Goal: Obtain resource: Obtain resource

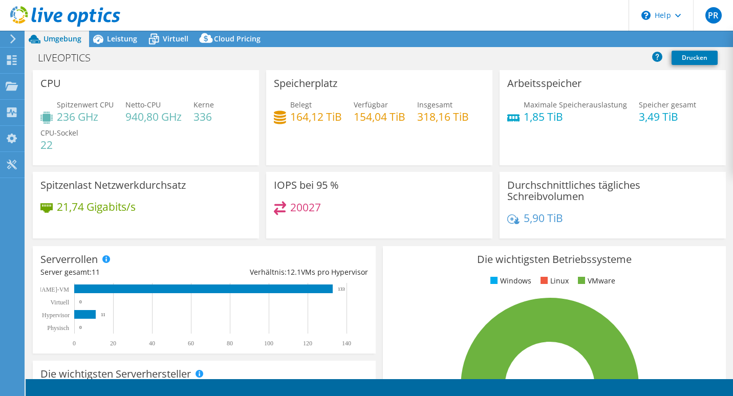
select select "EUFrankfurt"
select select "USD"
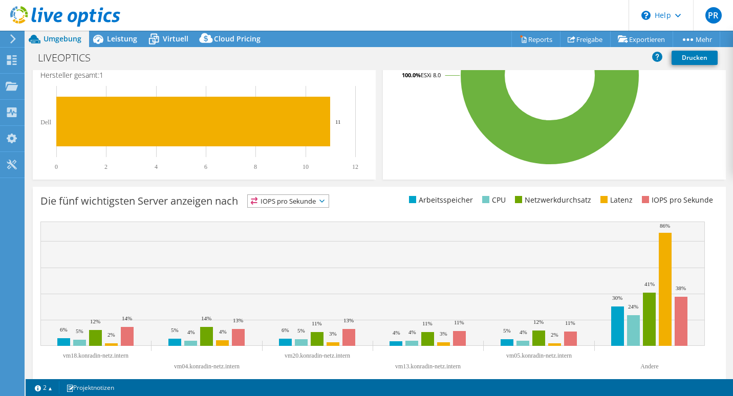
scroll to position [326, 0]
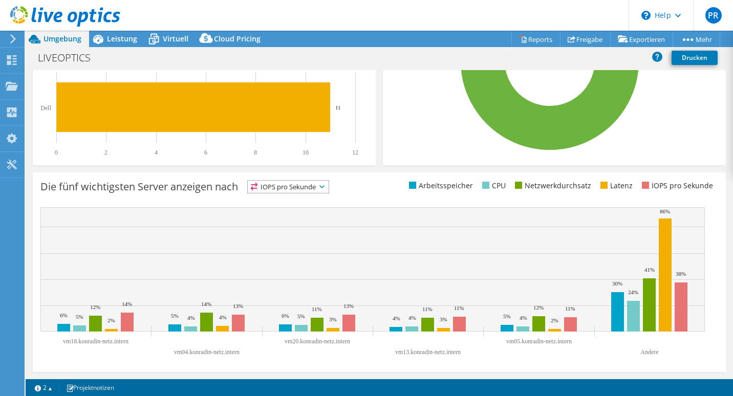
click at [325, 185] on icon at bounding box center [321, 186] width 5 height 3
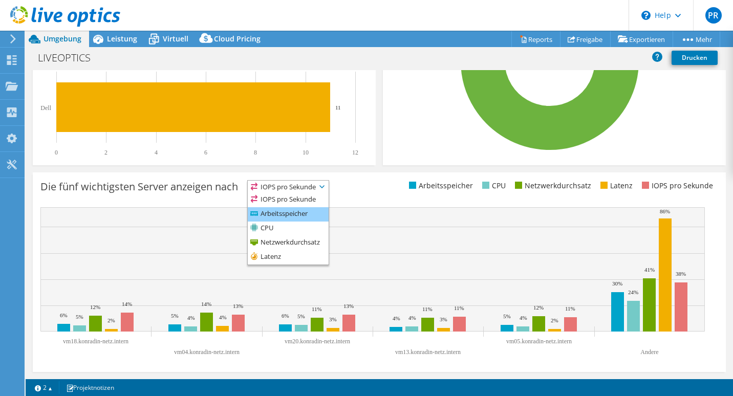
click at [303, 208] on li "Arbeitsspeicher" at bounding box center [288, 214] width 81 height 14
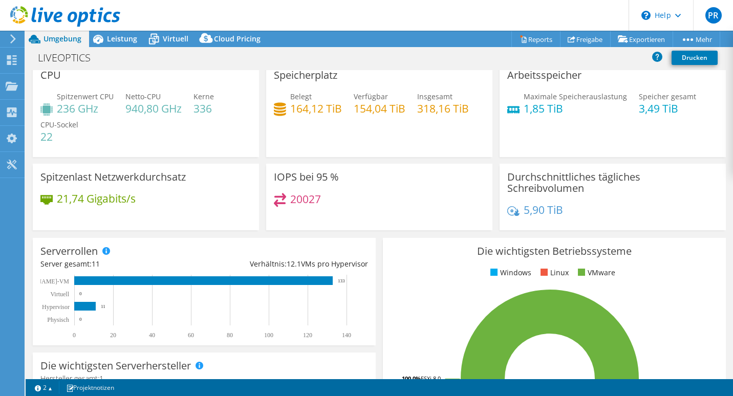
scroll to position [0, 0]
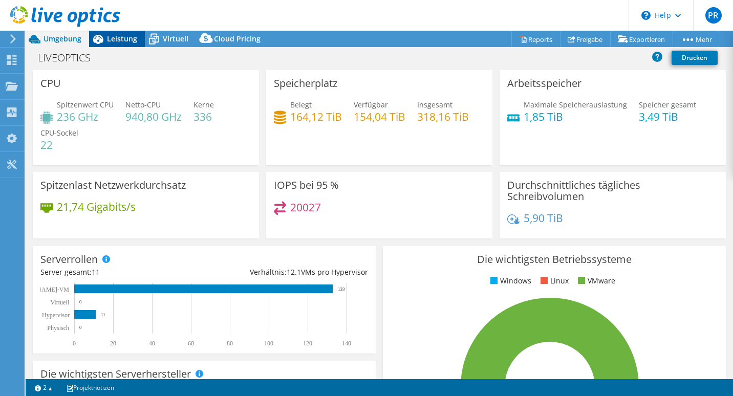
click at [120, 41] on span "Leistung" at bounding box center [122, 39] width 30 height 10
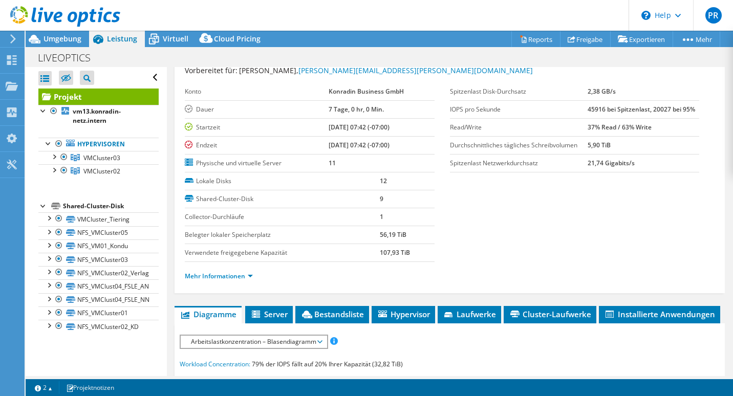
scroll to position [33, 0]
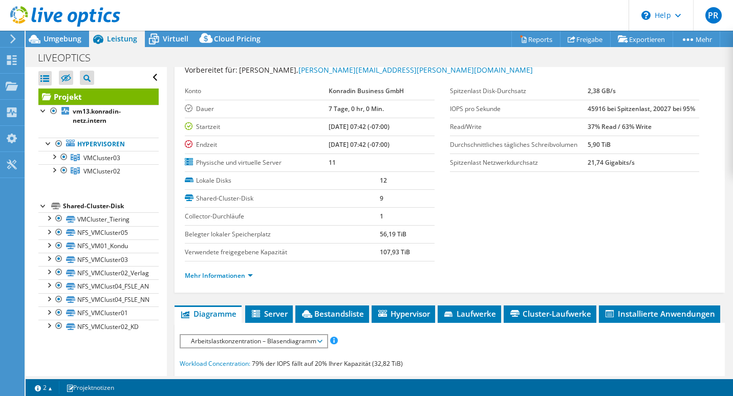
click at [478, 251] on section "Vorbereitet für: [PERSON_NAME], [PERSON_NAME][EMAIL_ADDRESS][PERSON_NAME][DOMAI…" at bounding box center [450, 178] width 530 height 226
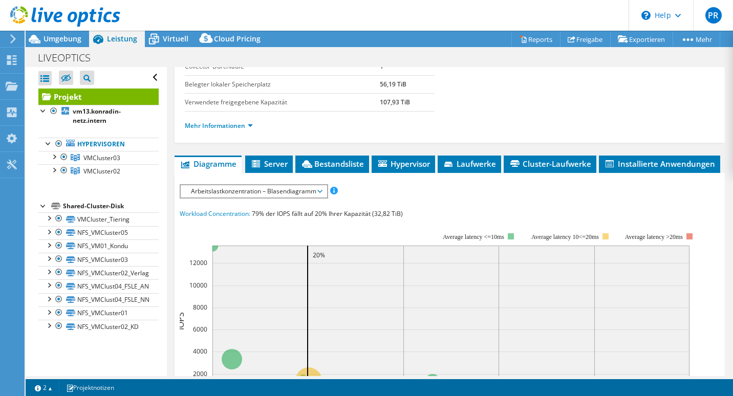
scroll to position [183, 0]
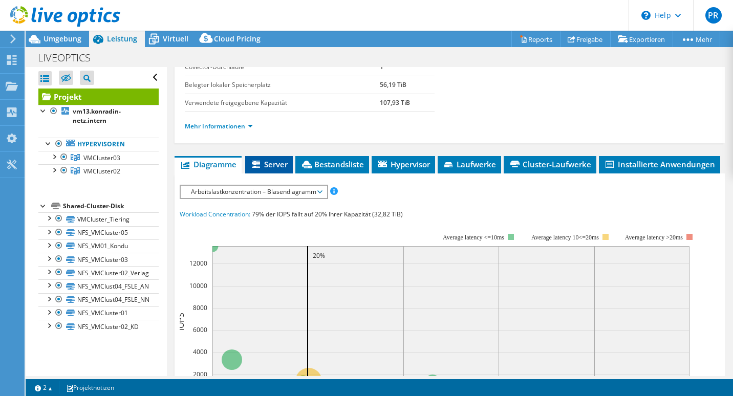
click at [282, 165] on span "Server" at bounding box center [268, 164] width 37 height 10
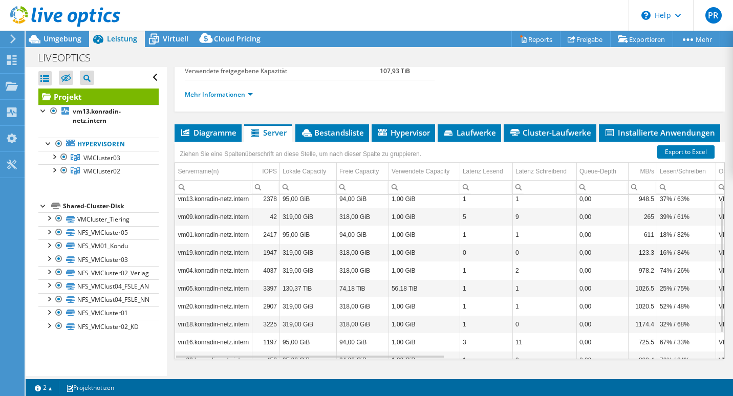
scroll to position [217, 0]
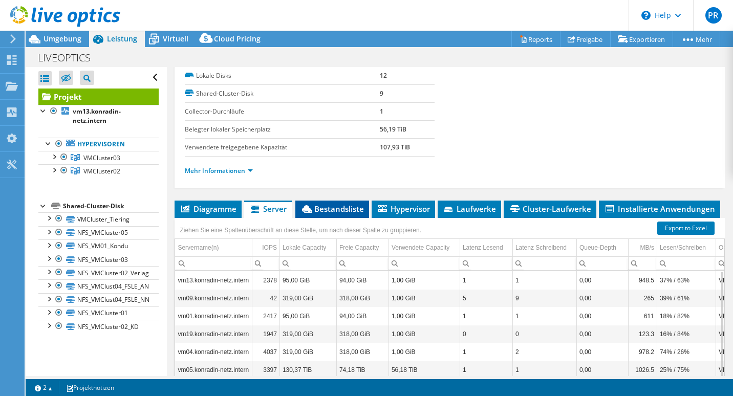
click at [349, 205] on span "Bestandsliste" at bounding box center [332, 209] width 63 height 10
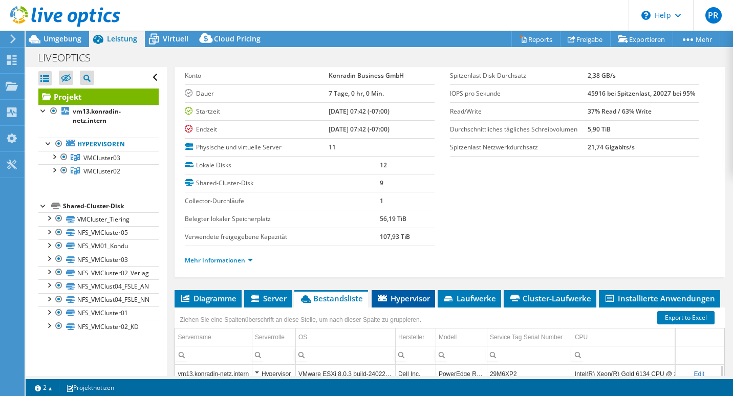
click at [416, 301] on span "Hypervisor" at bounding box center [403, 298] width 53 height 10
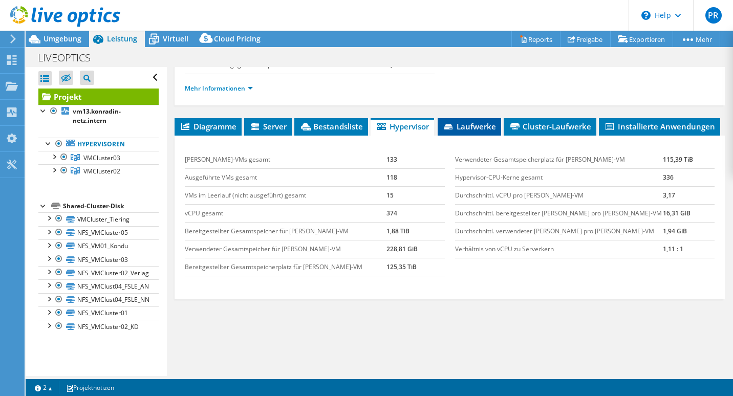
click at [484, 120] on li "Laufwerke" at bounding box center [469, 126] width 63 height 17
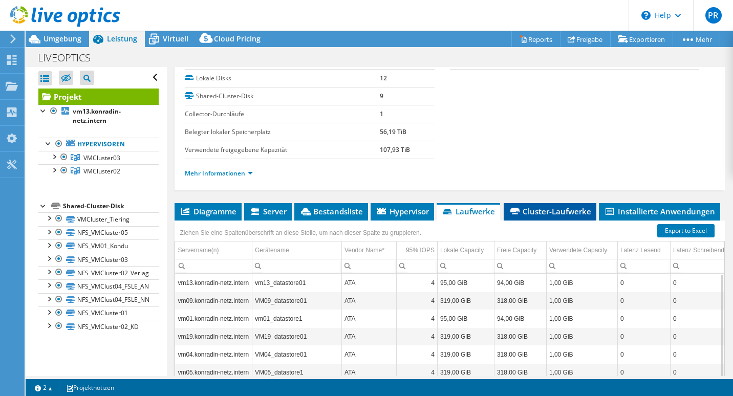
click at [539, 208] on span "Cluster-Laufwerke" at bounding box center [550, 211] width 82 height 10
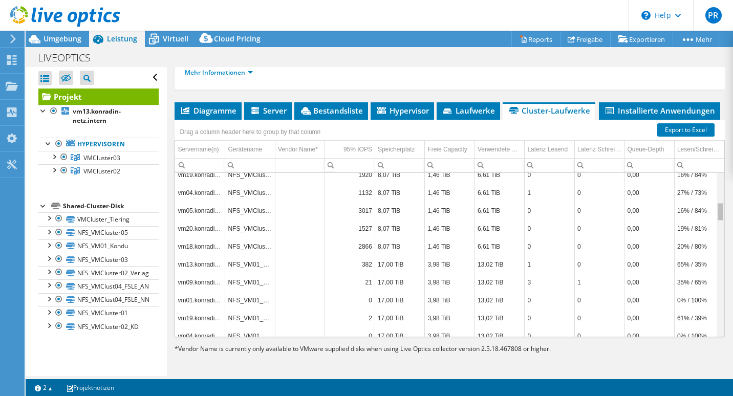
drag, startPoint x: 715, startPoint y: 191, endPoint x: 714, endPoint y: 200, distance: 8.8
click at [714, 200] on body "PR Endbenutzer [PERSON_NAME] [PERSON_NAME][EMAIL_ADDRESS][PERSON_NAME][PERSON_N…" at bounding box center [366, 198] width 733 height 396
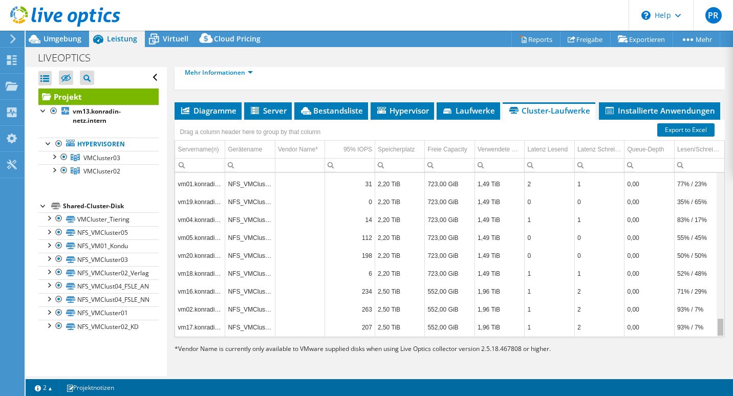
drag, startPoint x: 714, startPoint y: 202, endPoint x: 710, endPoint y: 337, distance: 135.2
click at [710, 337] on body "PR Endbenutzer [PERSON_NAME] [PERSON_NAME][EMAIL_ADDRESS][PERSON_NAME][PERSON_N…" at bounding box center [366, 198] width 733 height 396
click at [604, 106] on span "Installierte Anwendungen" at bounding box center [659, 110] width 111 height 10
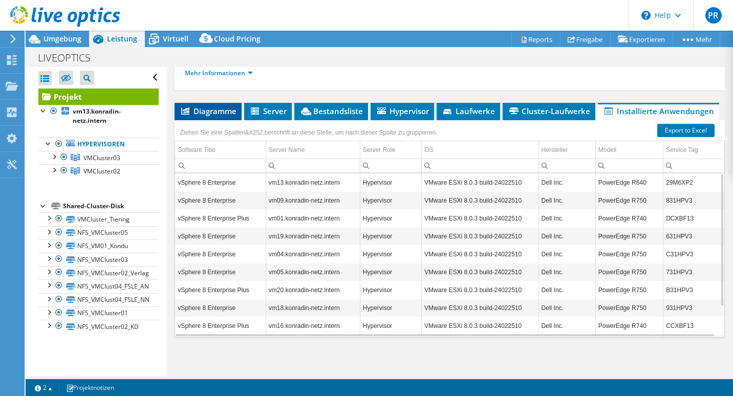
click at [222, 113] on span "Diagramme" at bounding box center [208, 111] width 57 height 10
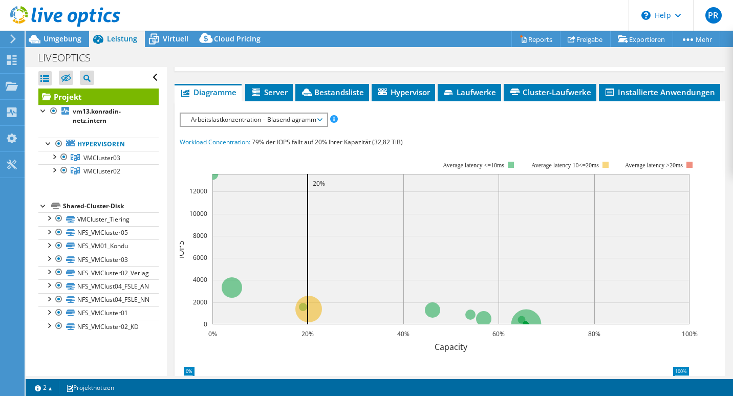
click at [321, 126] on span "Arbeitslastkonzentration – Blasendiagramm" at bounding box center [254, 120] width 136 height 12
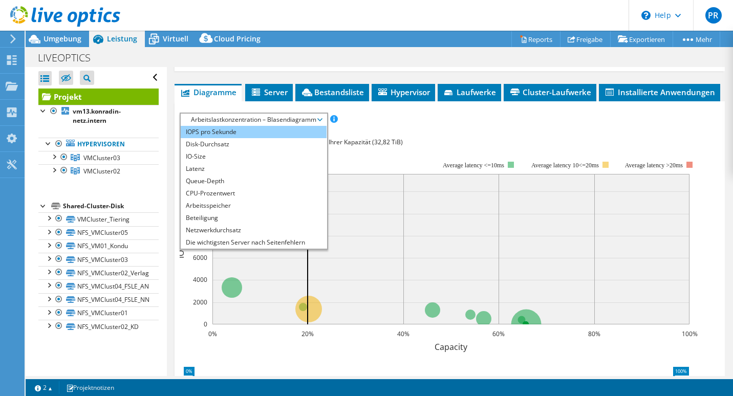
click at [244, 138] on li "IOPS pro Sekunde" at bounding box center [254, 132] width 146 height 12
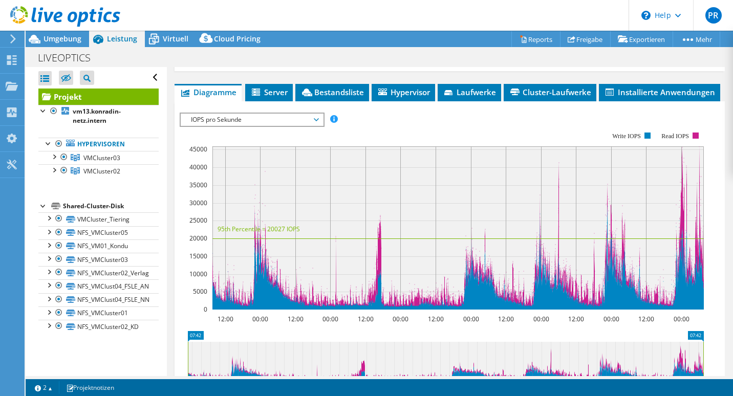
click at [319, 121] on icon at bounding box center [316, 119] width 5 height 3
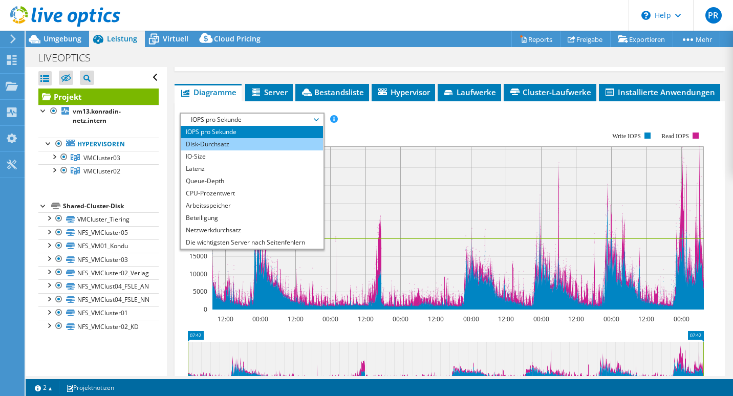
click at [305, 151] on li "Disk-Durchsatz" at bounding box center [252, 144] width 142 height 12
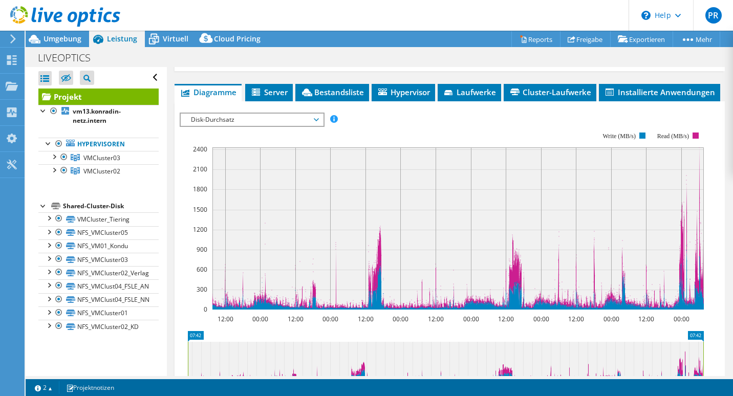
click at [320, 126] on span "Disk-Durchsatz" at bounding box center [252, 120] width 142 height 12
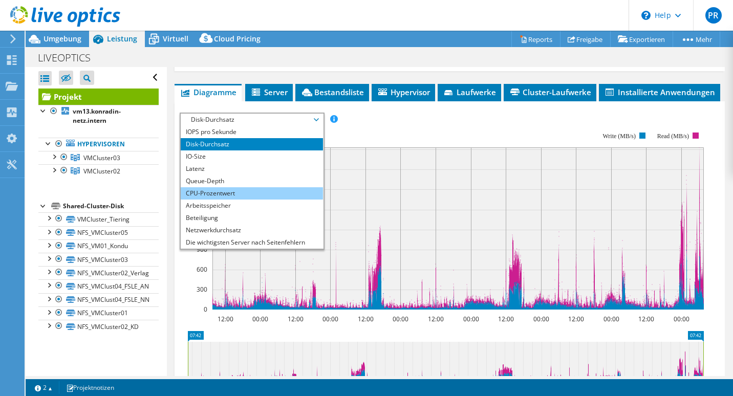
click at [289, 200] on li "CPU-Prozentwert" at bounding box center [252, 193] width 142 height 12
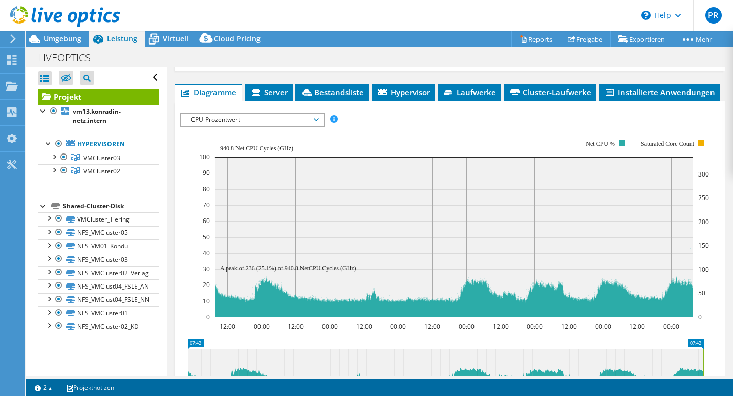
click at [320, 126] on span "CPU-Prozentwert" at bounding box center [252, 120] width 142 height 12
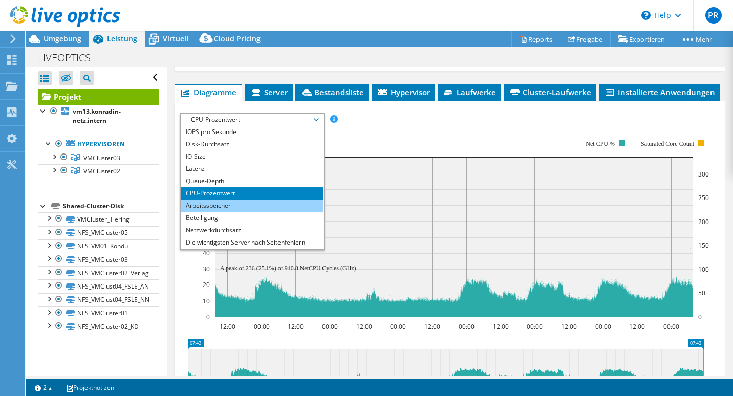
click at [270, 212] on li "Arbeitsspeicher" at bounding box center [252, 206] width 142 height 12
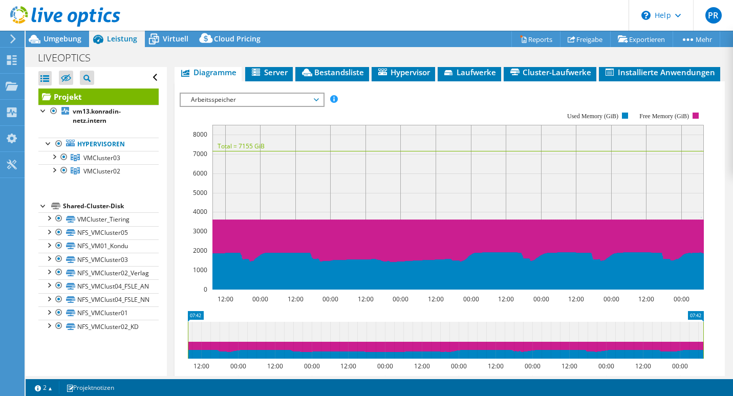
scroll to position [278, 0]
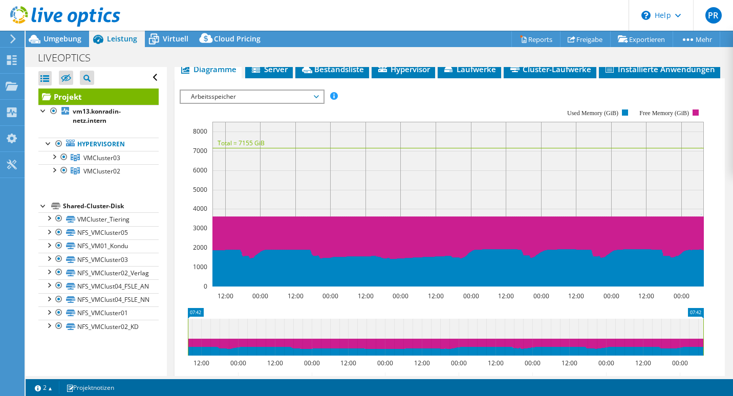
click at [319, 103] on span "Arbeitsspeicher" at bounding box center [252, 97] width 142 height 12
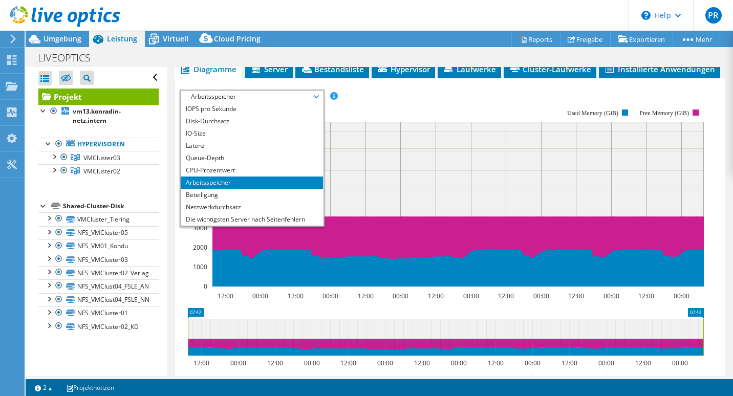
click at [479, 97] on div "IOPS pro Sekunde Disk-Durchsatz IO-Size Latenz Queue-Depth CPU-Prozentwert Arbe…" at bounding box center [450, 258] width 540 height 361
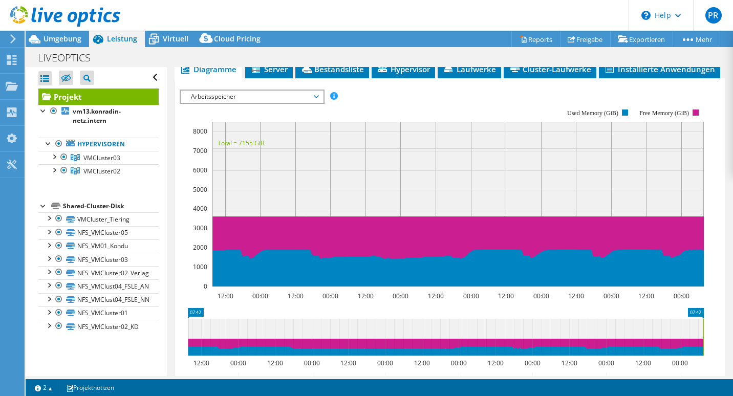
click at [713, 188] on section "IOPS pro Sekunde Disk-Durchsatz IO-Size Latenz Queue-Depth CPU-Prozentwert Arbe…" at bounding box center [450, 285] width 550 height 414
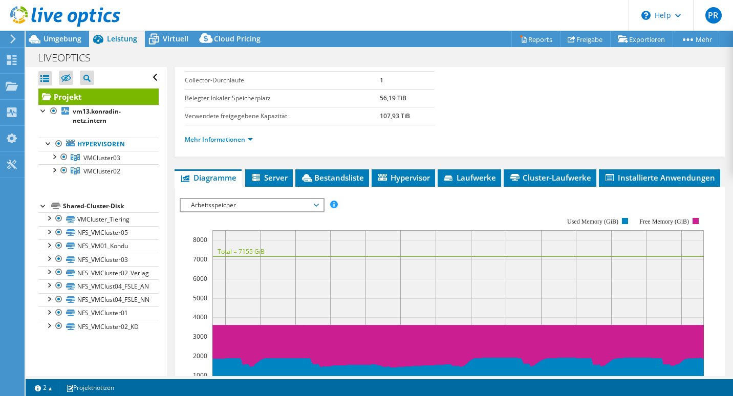
scroll to position [167, 0]
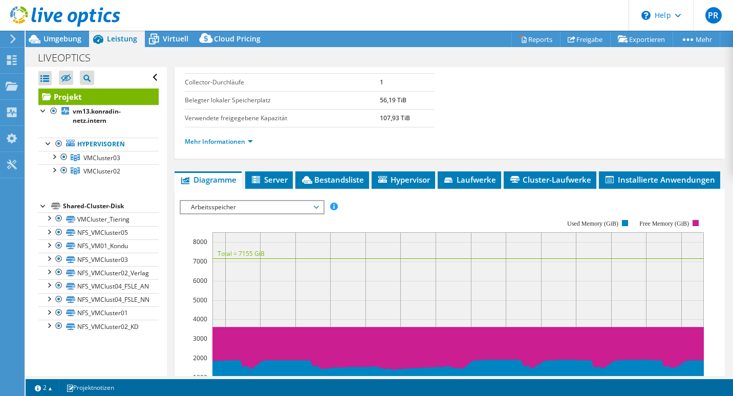
click at [316, 214] on span "Arbeitsspeicher" at bounding box center [252, 207] width 132 height 12
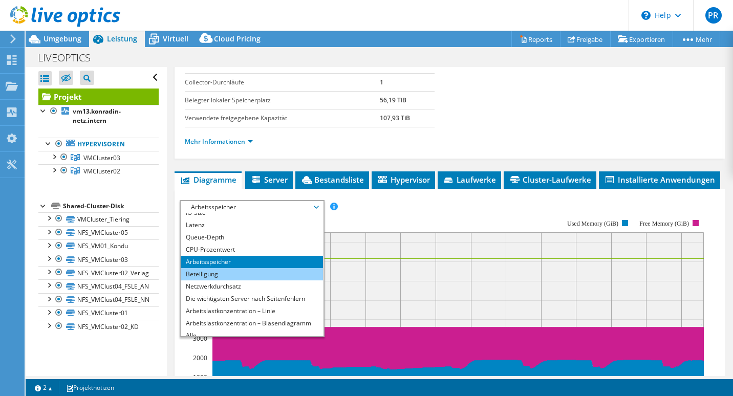
scroll to position [37, 0]
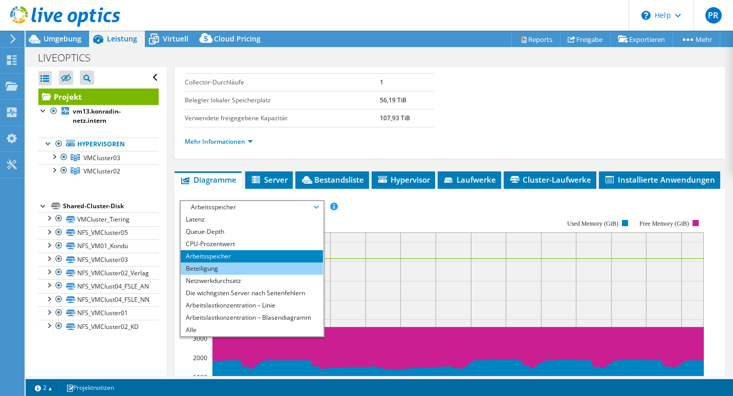
click at [220, 275] on li "Beteiligung" at bounding box center [252, 269] width 142 height 12
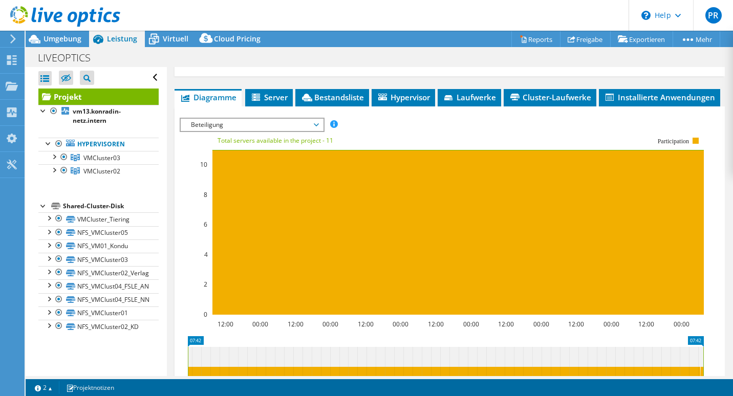
scroll to position [250, 0]
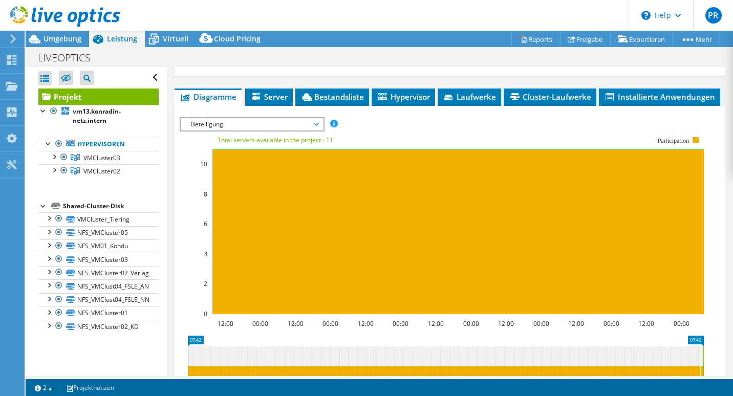
click at [316, 131] on span "Beteiligung" at bounding box center [252, 124] width 132 height 12
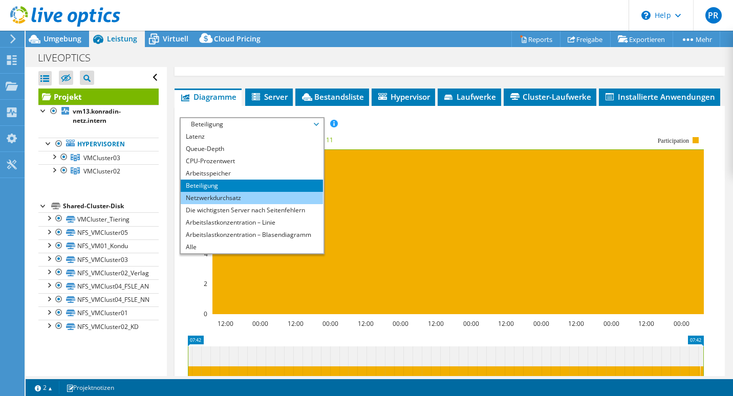
click at [279, 204] on li "Netzwerkdurchsatz" at bounding box center [252, 198] width 142 height 12
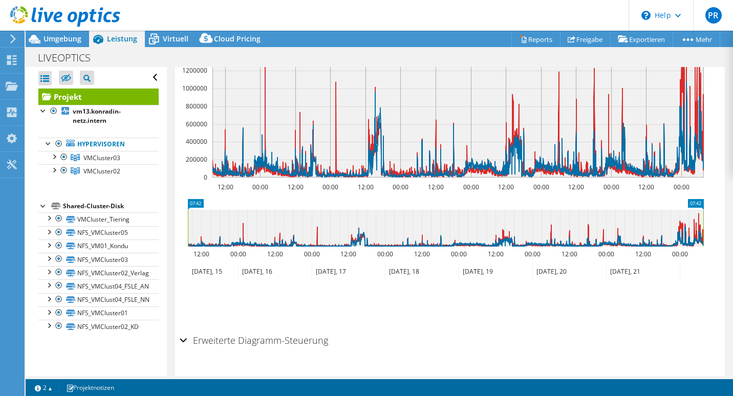
scroll to position [427, 0]
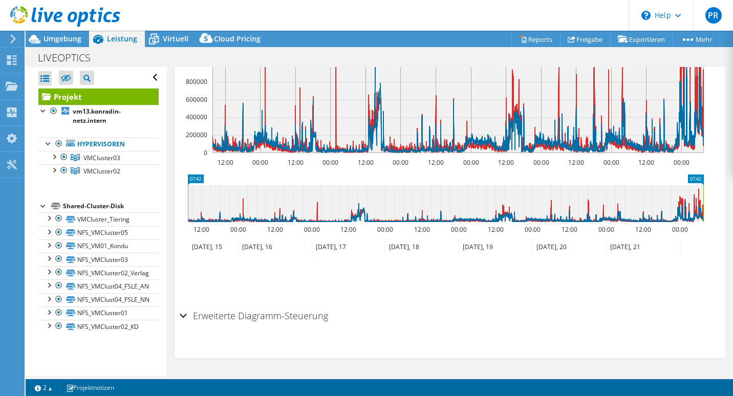
click at [183, 314] on div "Erweiterte Diagramm-Steuerung" at bounding box center [450, 317] width 540 height 22
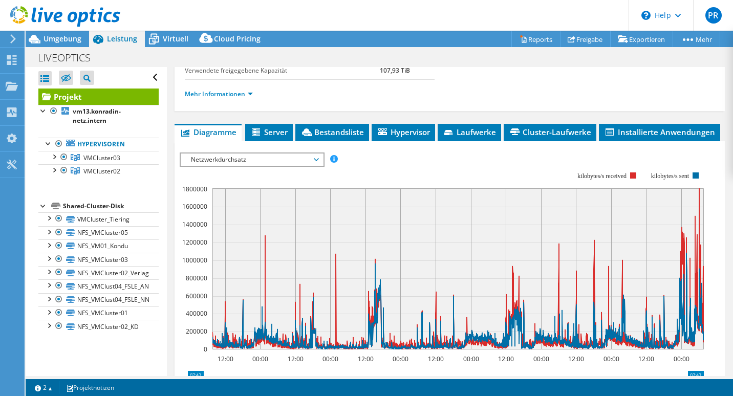
scroll to position [222, 0]
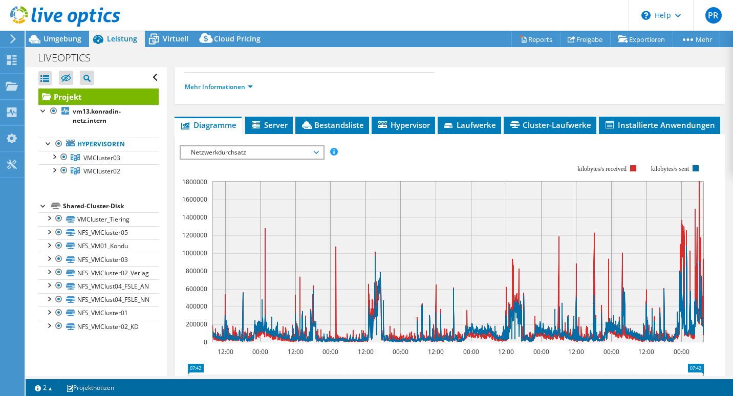
click at [316, 159] on span "Netzwerkdurchsatz" at bounding box center [252, 152] width 132 height 12
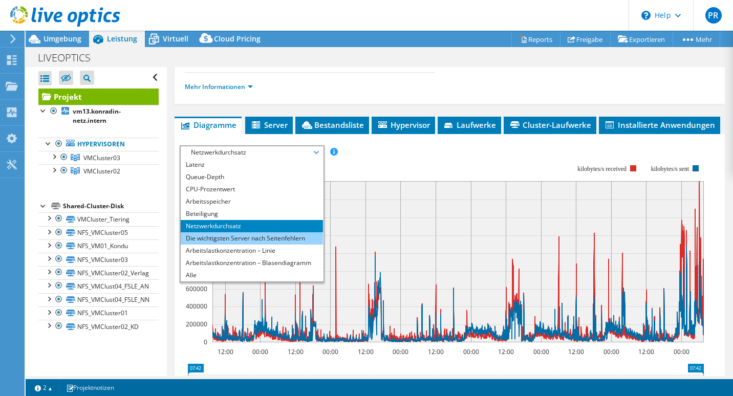
click at [277, 245] on li "Die wichtigsten Server nach Seitenfehlern" at bounding box center [252, 238] width 142 height 12
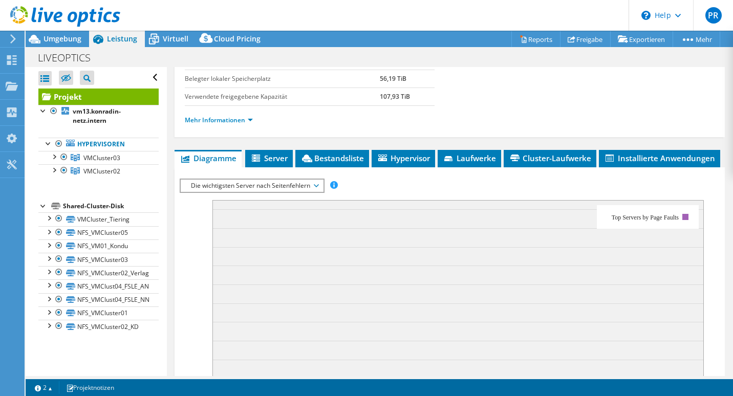
scroll to position [188, 0]
click at [319, 188] on icon at bounding box center [316, 186] width 5 height 3
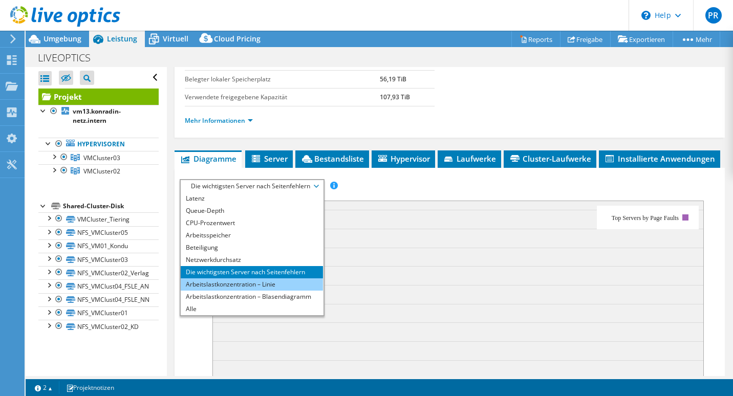
click at [254, 291] on li "Arbeitslastkonzentration – Linie" at bounding box center [252, 285] width 142 height 12
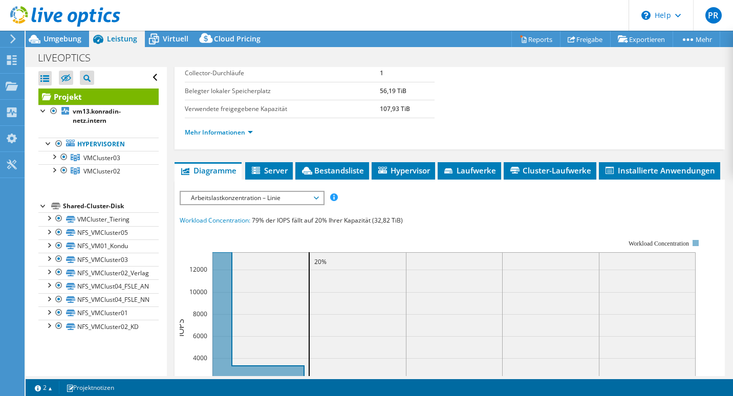
scroll to position [173, 0]
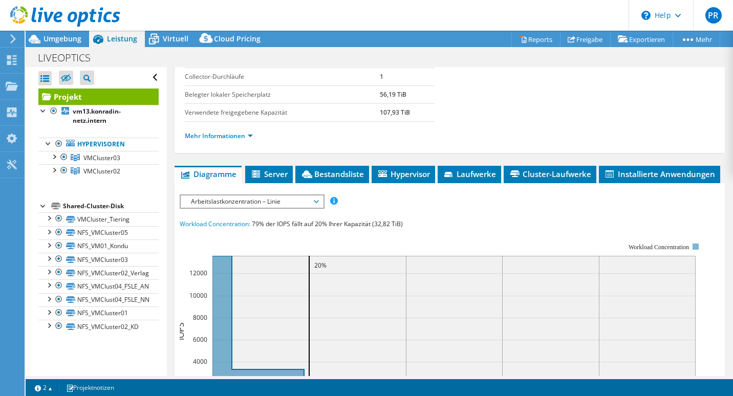
click at [317, 208] on span "Arbeitslastkonzentration – Linie" at bounding box center [252, 202] width 132 height 12
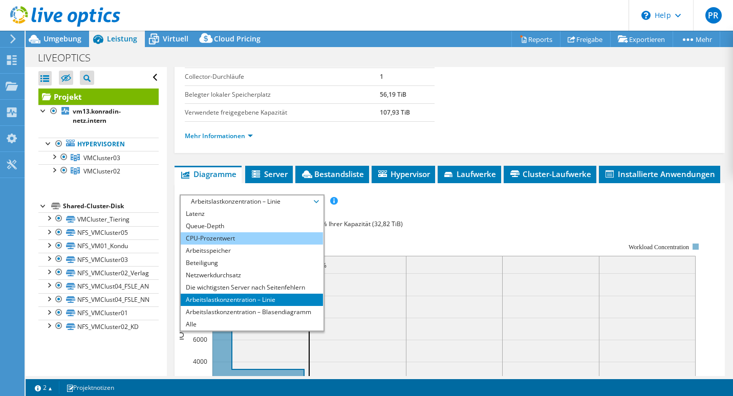
click at [217, 245] on li "CPU-Prozentwert" at bounding box center [252, 238] width 142 height 12
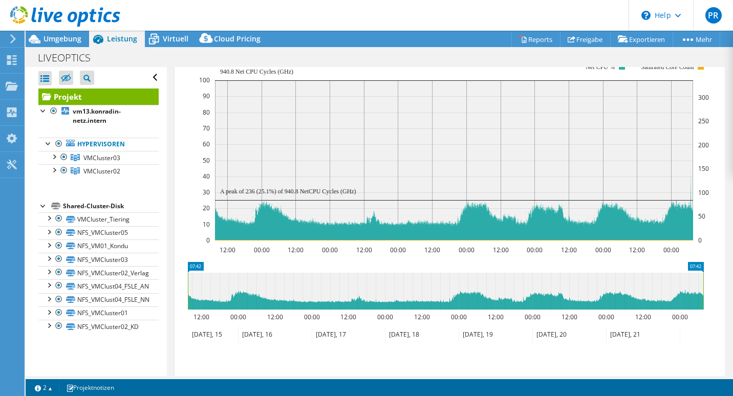
scroll to position [333, 0]
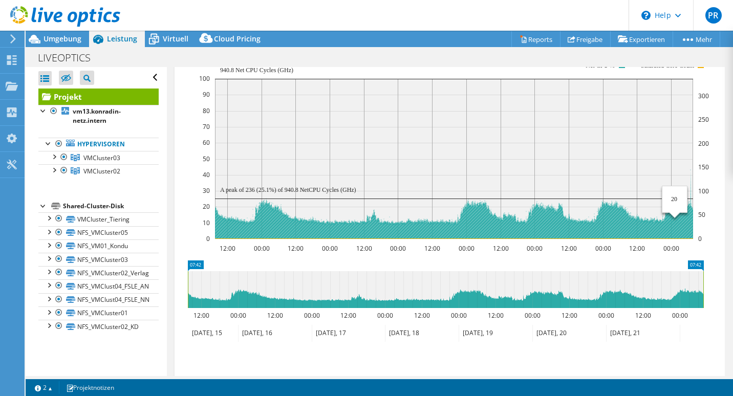
click at [675, 222] on icon at bounding box center [454, 204] width 478 height 69
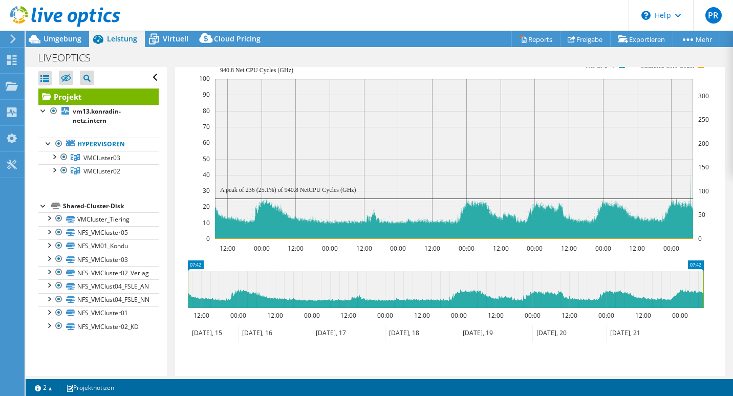
click at [706, 100] on text "300" at bounding box center [703, 96] width 11 height 9
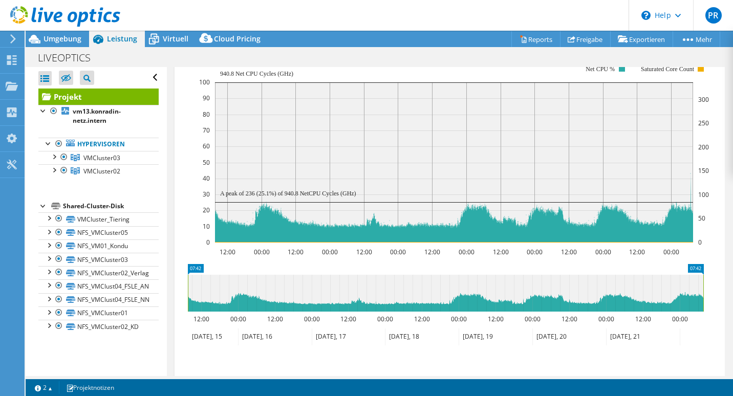
scroll to position [329, 0]
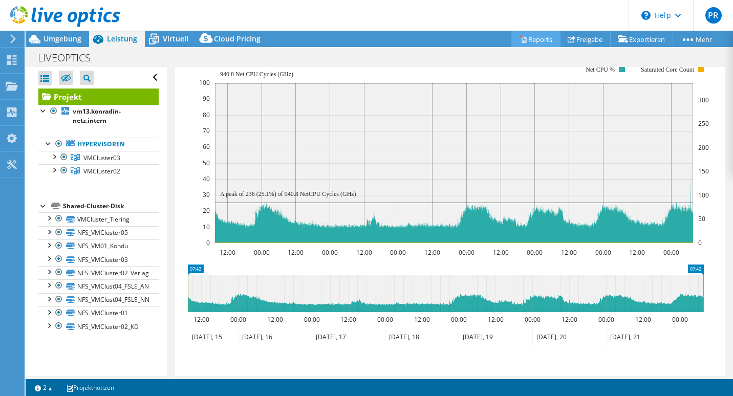
click at [530, 38] on link "Reports" at bounding box center [535, 39] width 49 height 16
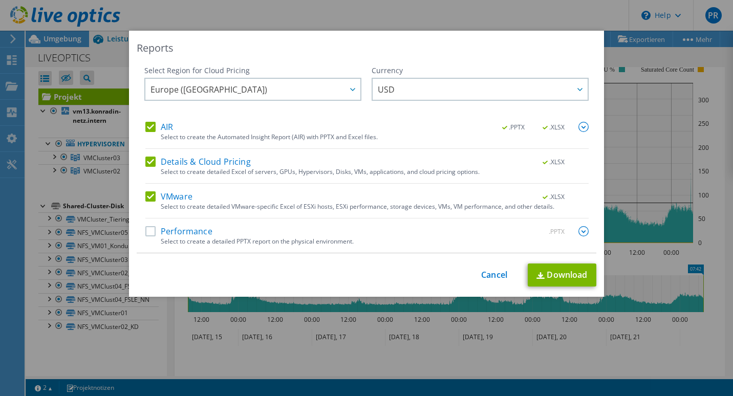
click at [148, 233] on label "Performance" at bounding box center [178, 231] width 67 height 10
click at [0, 0] on input "Performance" at bounding box center [0, 0] width 0 height 0
click at [558, 274] on link "Download" at bounding box center [562, 275] width 69 height 23
click at [573, 89] on div at bounding box center [579, 89] width 16 height 21
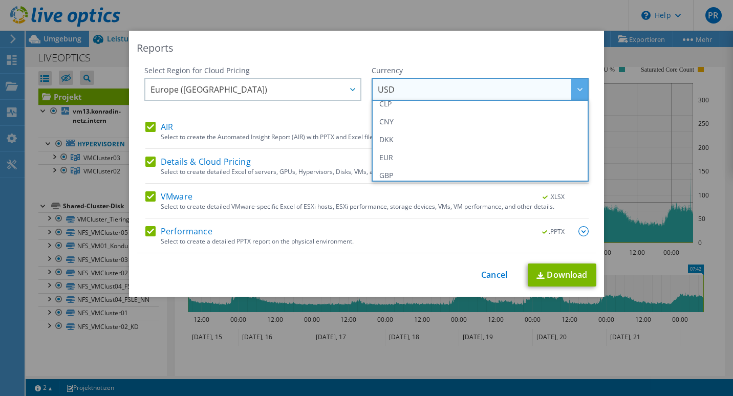
scroll to position [102, 0]
click at [383, 151] on li "EUR" at bounding box center [480, 152] width 212 height 18
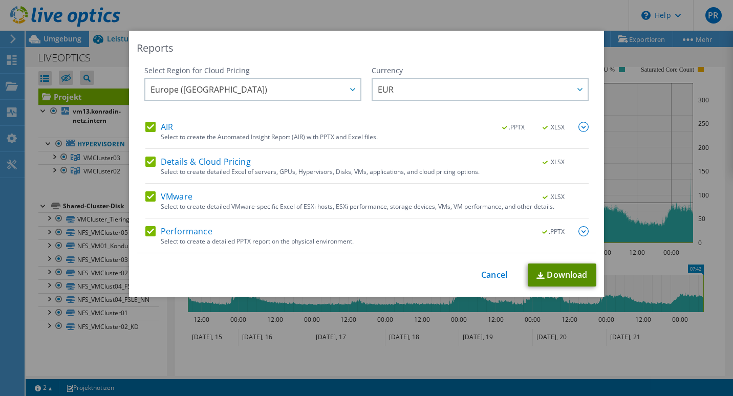
click at [559, 277] on link "Download" at bounding box center [562, 275] width 69 height 23
click at [484, 277] on link "Cancel" at bounding box center [494, 275] width 26 height 10
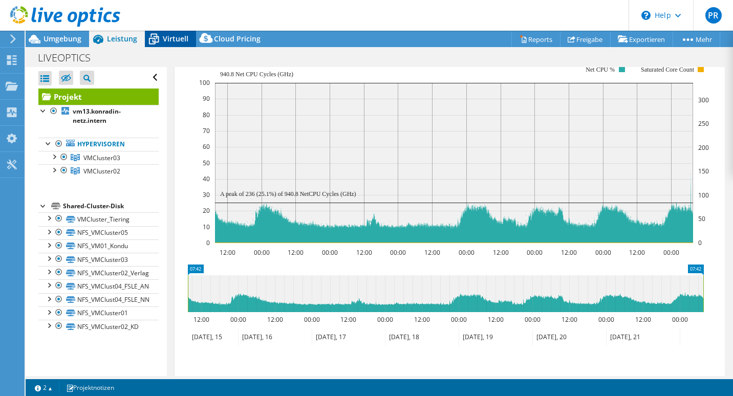
click at [166, 38] on span "Virtuell" at bounding box center [176, 39] width 26 height 10
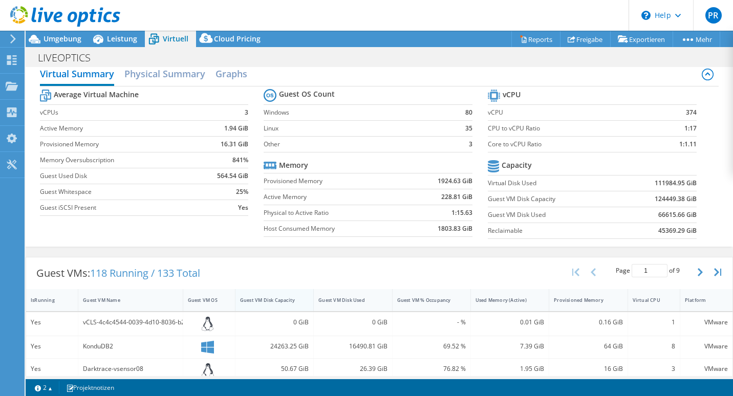
scroll to position [0, 0]
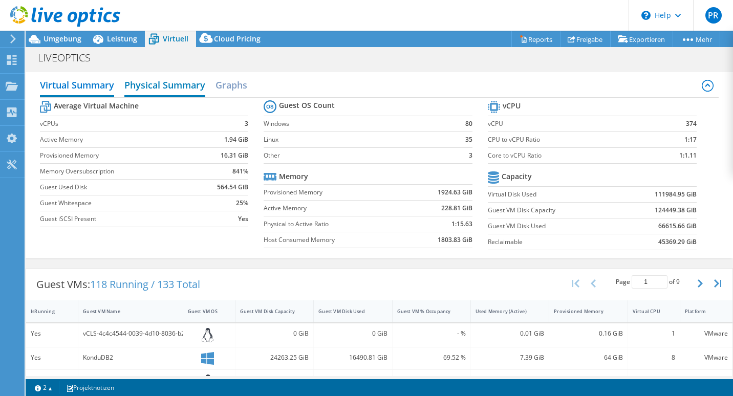
click at [175, 81] on h2 "Physical Summary" at bounding box center [164, 86] width 81 height 23
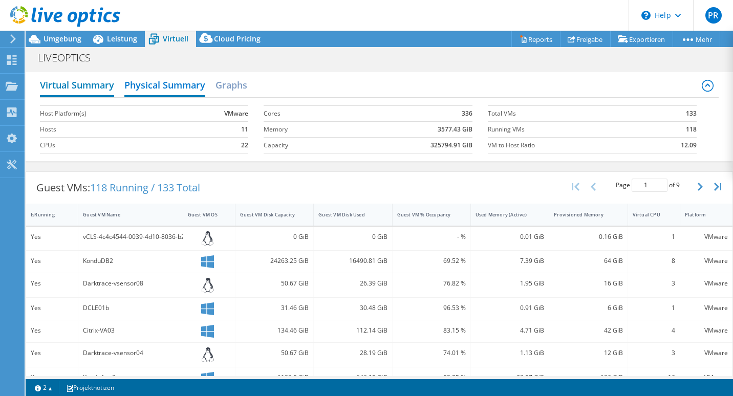
click at [74, 87] on h2 "Virtual Summary" at bounding box center [77, 86] width 74 height 23
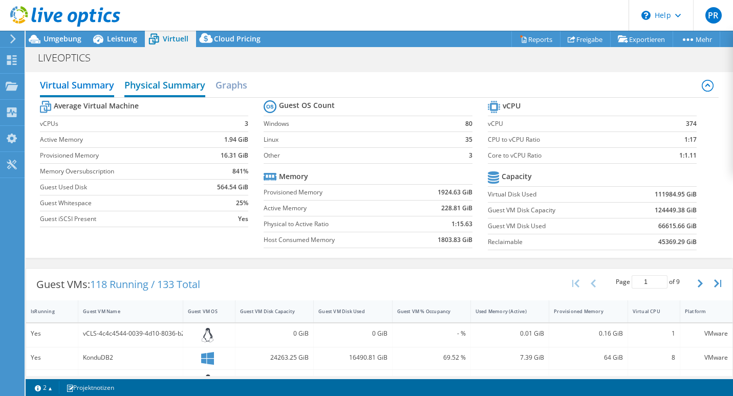
click at [167, 88] on h2 "Physical Summary" at bounding box center [164, 86] width 81 height 23
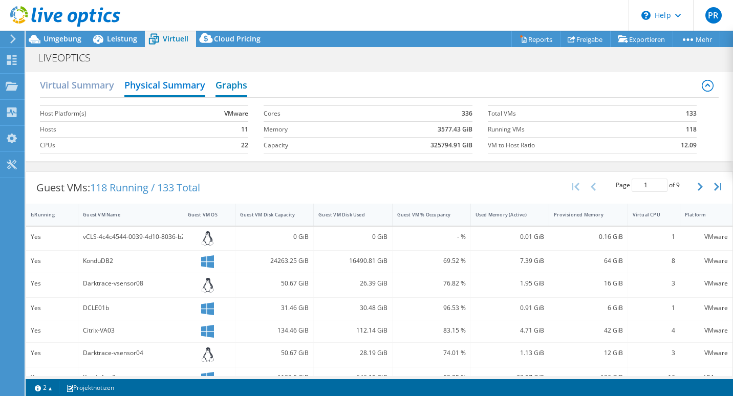
click at [240, 89] on h2 "Graphs" at bounding box center [232, 86] width 32 height 23
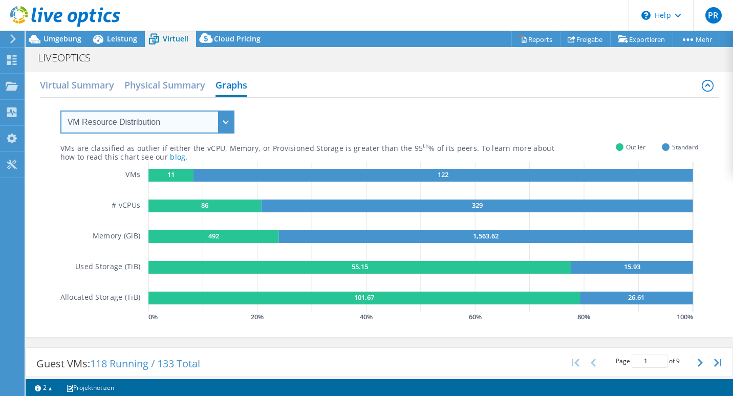
click at [227, 125] on select "VM Resource Distribution Provisioning Contrast Over Provisioning" at bounding box center [147, 122] width 174 height 23
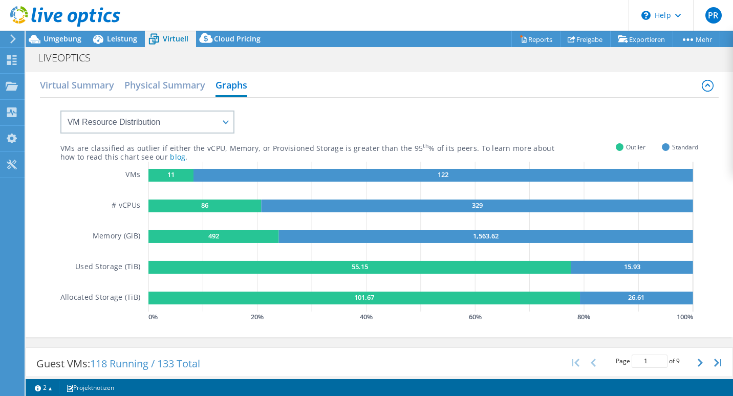
click at [341, 115] on div "VMs are classified as outlier if either the vCPU, Memory, or Provisioned Storag…" at bounding box center [379, 211] width 638 height 227
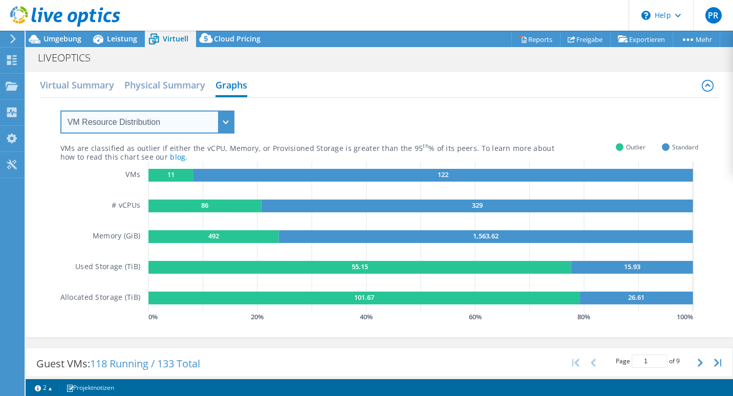
click at [226, 121] on select "VM Resource Distribution Provisioning Contrast Over Provisioning" at bounding box center [147, 122] width 174 height 23
click at [60, 111] on select "VM Resource Distribution Provisioning Contrast Over Provisioning" at bounding box center [147, 122] width 174 height 23
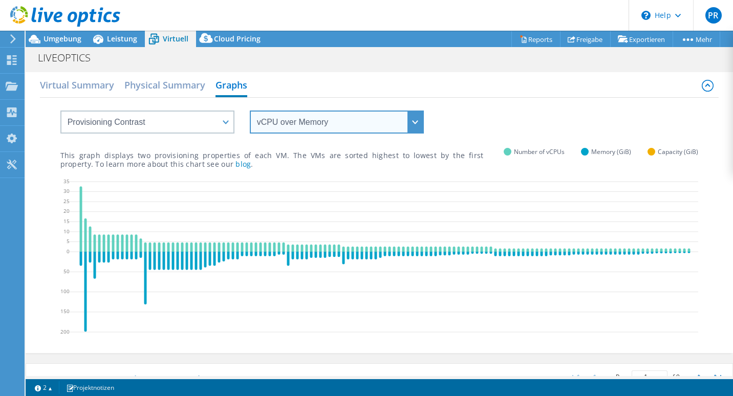
click at [413, 119] on select "vCPU over Memory vCPU over Capacity Memory over vCPU Memory over Capacity Capac…" at bounding box center [337, 122] width 174 height 23
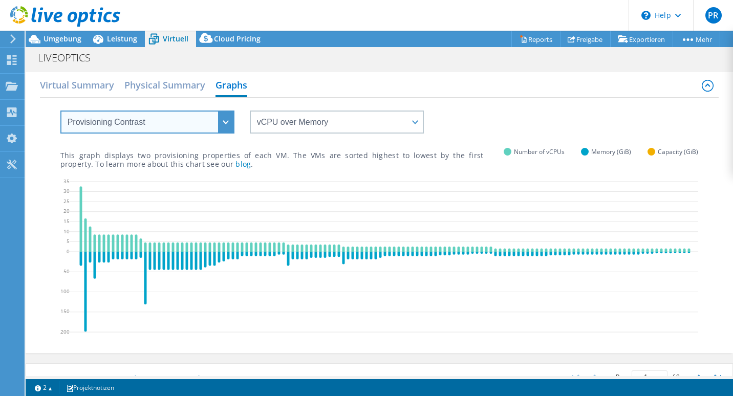
click at [228, 120] on select "VM Resource Distribution Provisioning Contrast Over Provisioning" at bounding box center [147, 122] width 174 height 23
click at [60, 111] on select "VM Resource Distribution Provisioning Contrast Over Provisioning" at bounding box center [147, 122] width 174 height 23
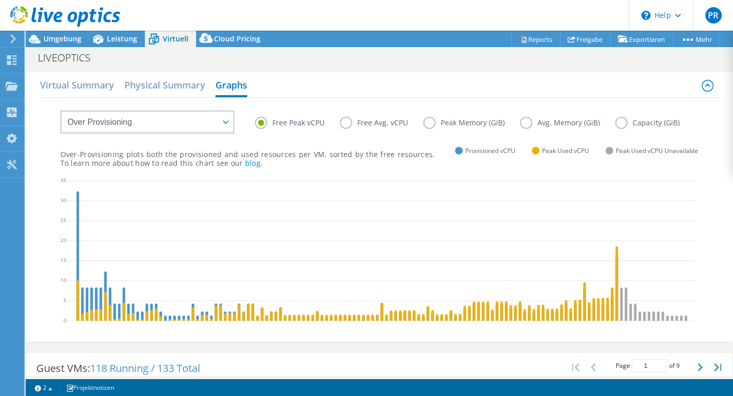
click at [344, 122] on label "Free Avg. vCPU" at bounding box center [381, 123] width 83 height 12
click at [0, 0] on input "Free Avg. vCPU" at bounding box center [0, 0] width 0 height 0
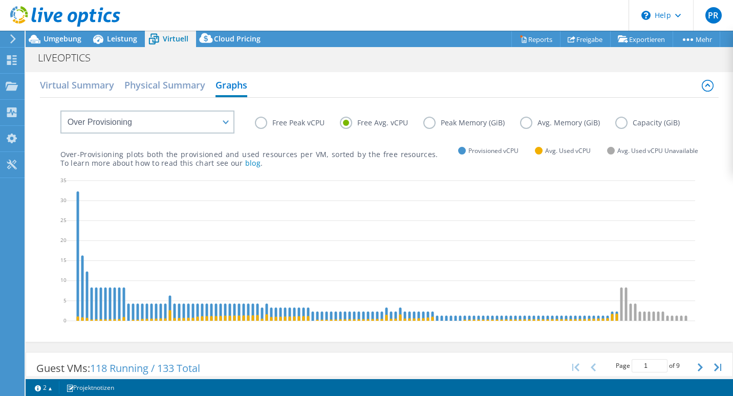
click at [429, 125] on label "Peak Memory (GiB)" at bounding box center [471, 123] width 97 height 12
click at [0, 0] on input "Peak Memory (GiB)" at bounding box center [0, 0] width 0 height 0
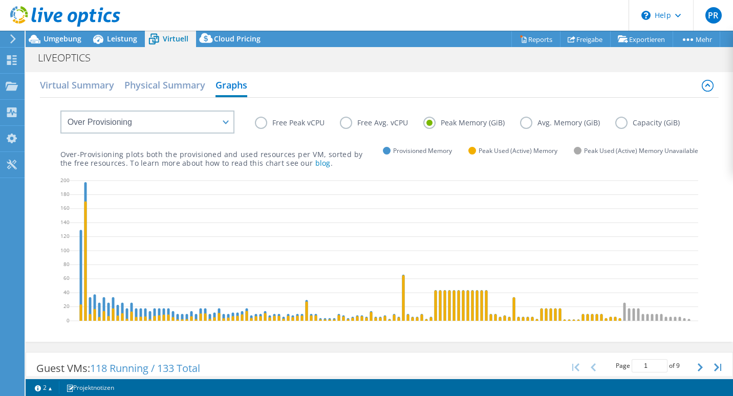
click at [526, 124] on label "Avg. Memory (GiB)" at bounding box center [567, 123] width 95 height 12
click at [0, 0] on input "Avg. Memory (GiB)" at bounding box center [0, 0] width 0 height 0
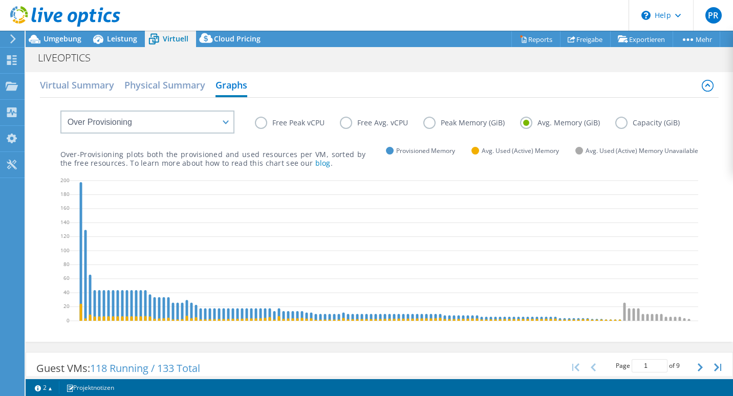
click at [615, 129] on label "Capacity (GiB)" at bounding box center [655, 123] width 80 height 12
click at [0, 0] on input "Capacity (GiB)" at bounding box center [0, 0] width 0 height 0
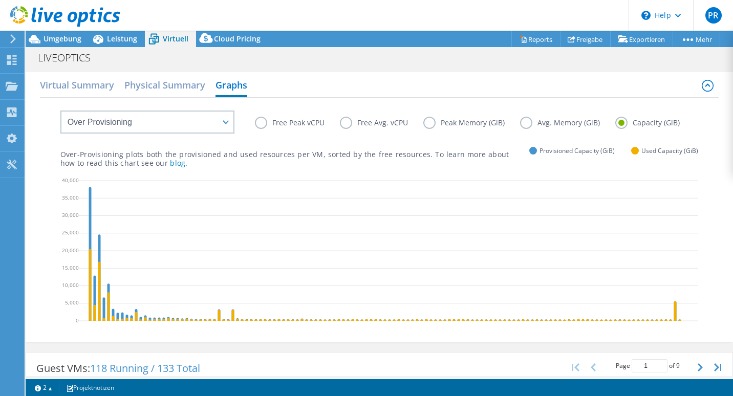
click at [527, 125] on label "Avg. Memory (GiB)" at bounding box center [567, 123] width 95 height 12
click at [0, 0] on input "Avg. Memory (GiB)" at bounding box center [0, 0] width 0 height 0
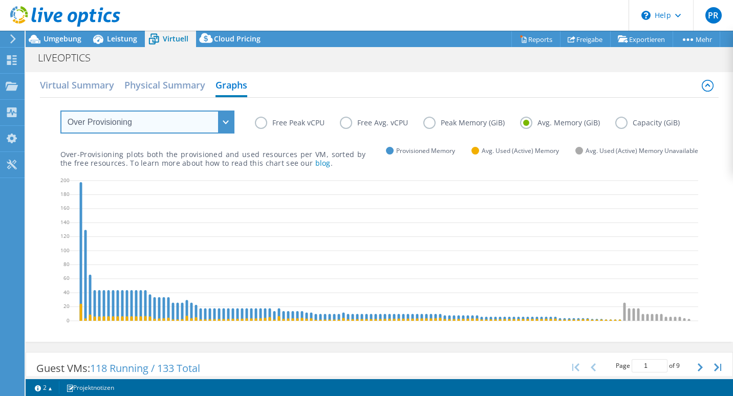
click at [225, 121] on select "VM Resource Distribution Provisioning Contrast Over Provisioning" at bounding box center [147, 122] width 174 height 23
select select "VM Resource Distribution"
click at [60, 111] on select "VM Resource Distribution Provisioning Contrast Over Provisioning" at bounding box center [147, 122] width 174 height 23
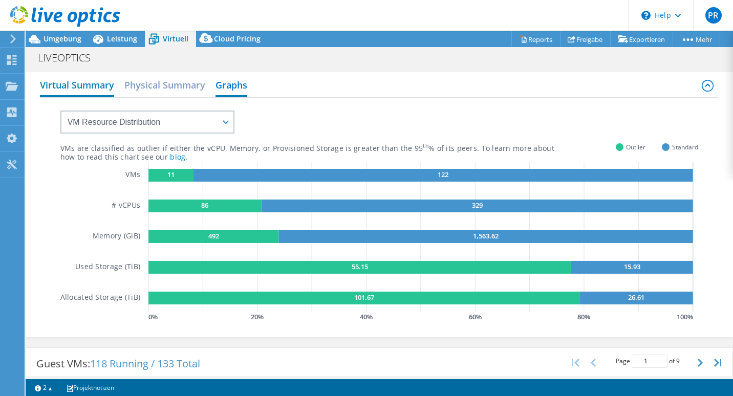
click at [89, 84] on h2 "Virtual Summary" at bounding box center [77, 86] width 74 height 23
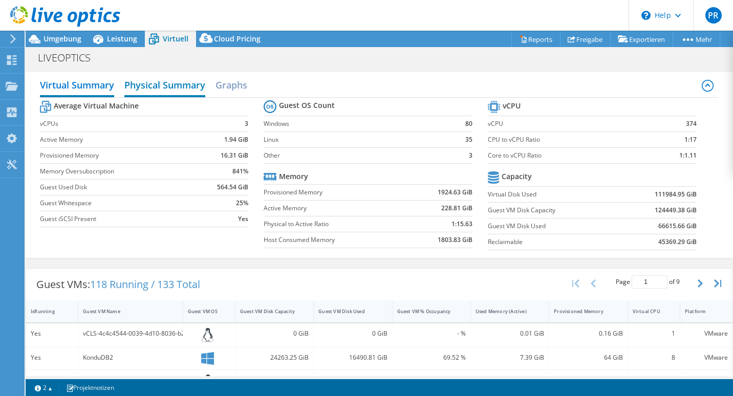
click at [173, 80] on h2 "Physical Summary" at bounding box center [164, 86] width 81 height 23
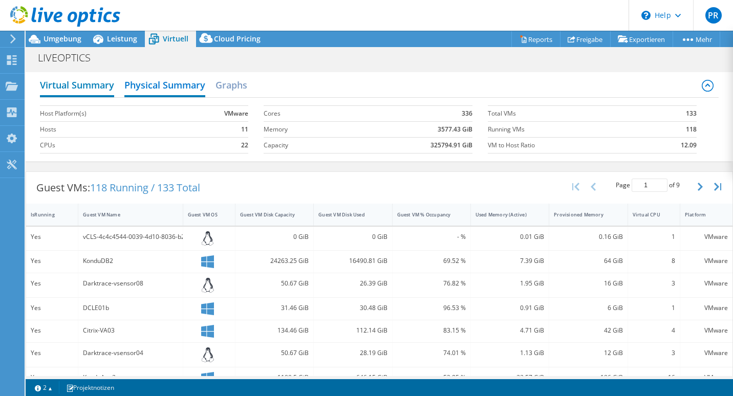
click at [87, 86] on h2 "Virtual Summary" at bounding box center [77, 86] width 74 height 23
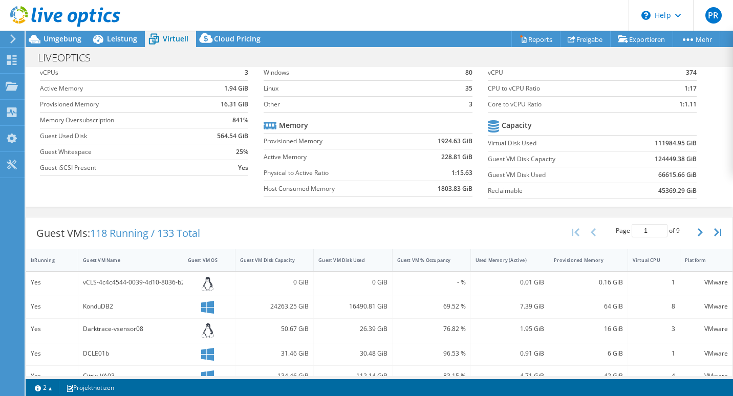
scroll to position [54, 0]
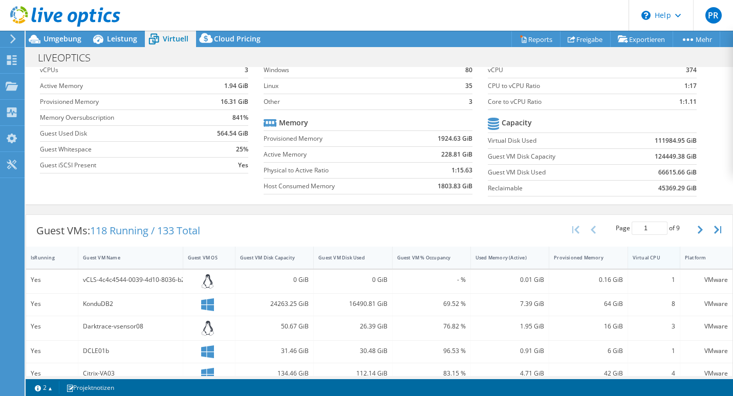
click at [650, 259] on div "Virtual CPU" at bounding box center [648, 257] width 30 height 7
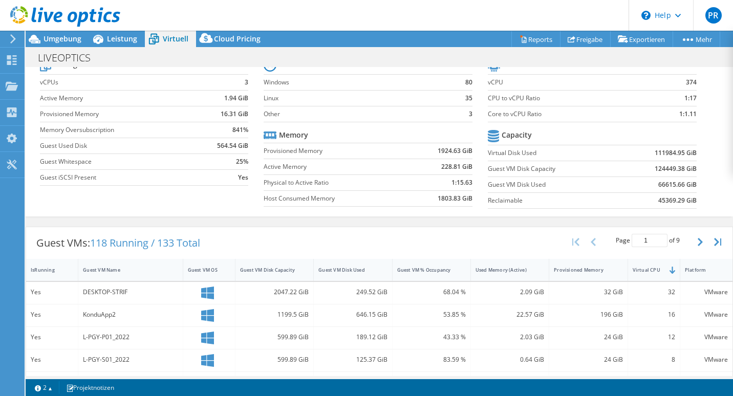
scroll to position [0, 0]
